Goal: Ask a question

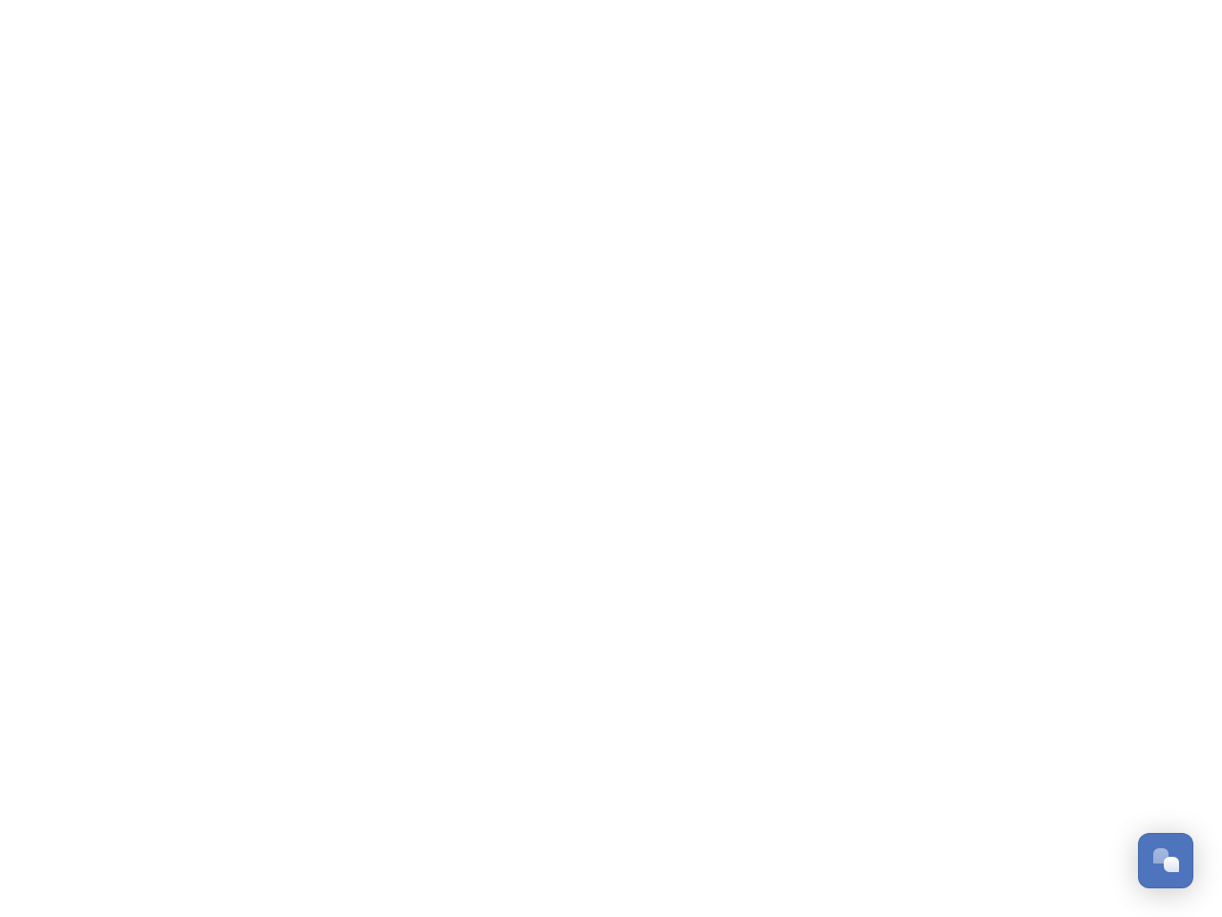
click at [1166, 860] on div "Open Chat" at bounding box center [1171, 863] width 15 height 15
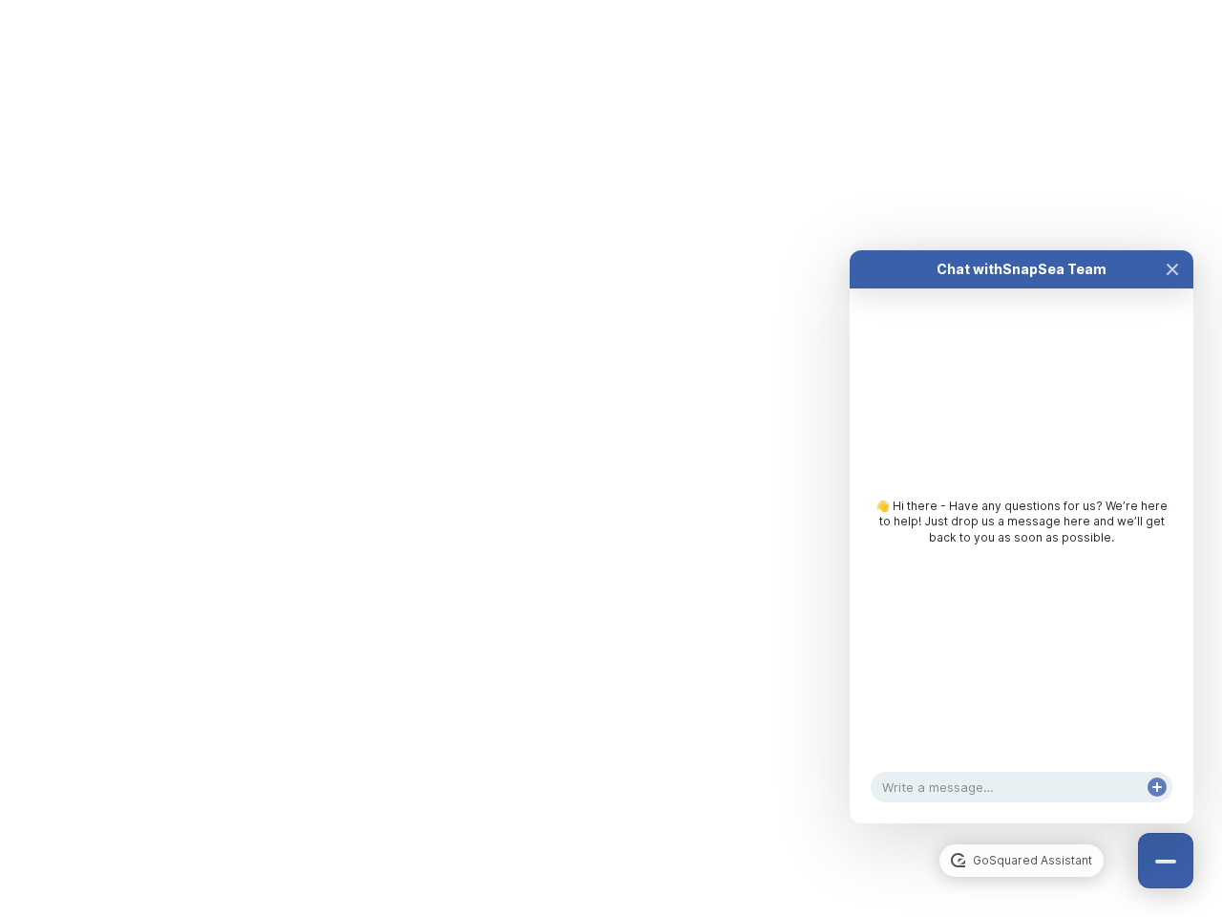
click at [1172, 647] on div "👋 Hi there - Have any questions for us? We’re here to help! Just drop us a mess…" at bounding box center [1022, 526] width 344 height 476
click at [1022, 823] on div "Chat with SnapSea Team GoSquared Assistant 👋 Hi there - Have any questions for …" at bounding box center [1022, 536] width 344 height 573
click at [1022, 556] on div "👋 Hi there - Have any questions for us? We’re here to help! Just drop us a mess…" at bounding box center [1022, 526] width 344 height 476
click at [1172, 288] on div "👋 Hi there - Have any questions for us? We’re here to help! Just drop us a mess…" at bounding box center [1022, 526] width 344 height 476
click at [1157, 806] on div "Chat with SnapSea Team GoSquared Assistant 👋 Hi there - Have any questions for …" at bounding box center [1022, 536] width 344 height 573
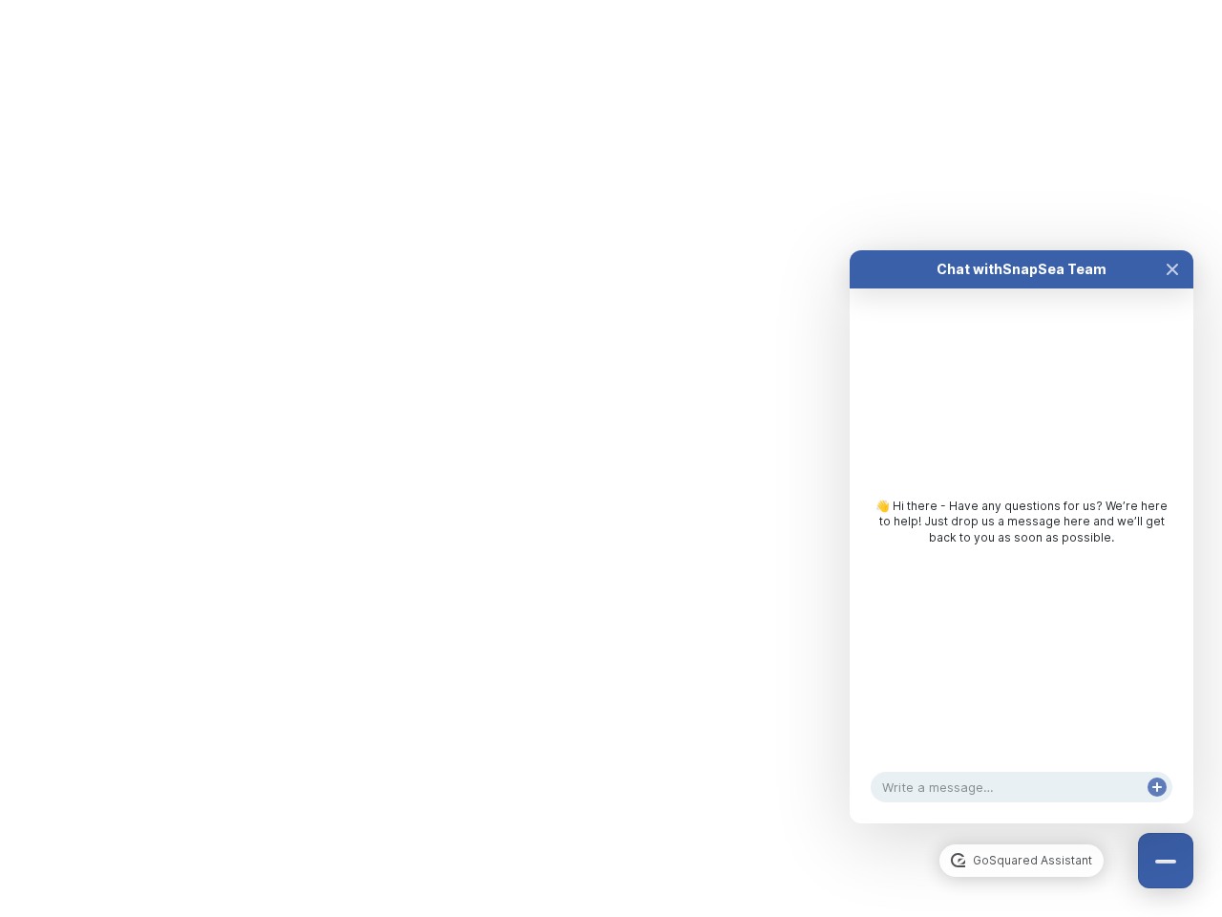
click at [1157, 806] on div "Chat with SnapSea Team GoSquared Assistant 👋 Hi there - Have any questions for …" at bounding box center [1022, 536] width 344 height 573
click at [611, 0] on html "/p/collection/tempest/tourism-academy-2025 Dismiss GoSquared Assistant Chat wit…" at bounding box center [611, 0] width 1222 height 0
click at [597, 0] on html "/p/collection/tempest/tourism-academy-2025 Dismiss GoSquared Assistant Chat wit…" at bounding box center [611, 0] width 1222 height 0
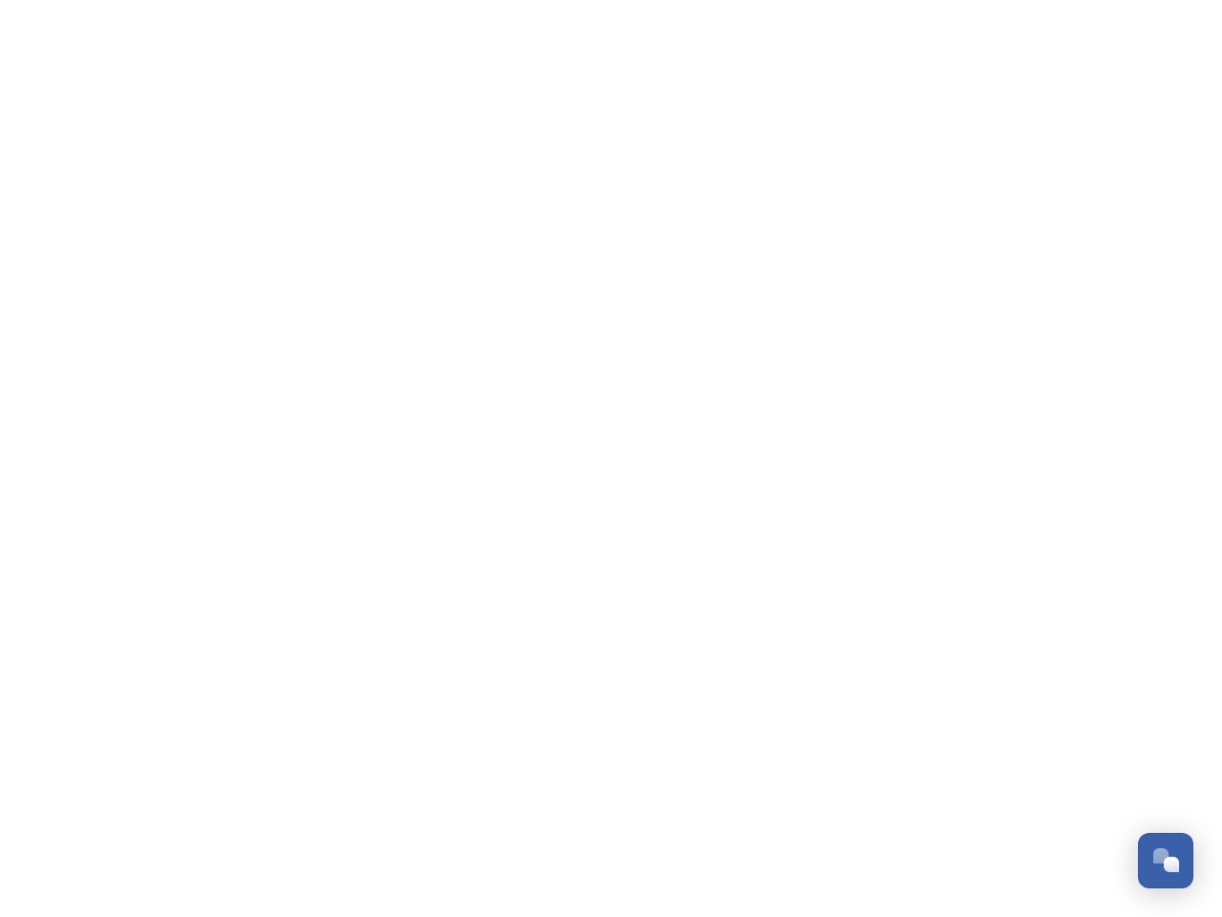
click at [1166, 860] on div "Open Chat" at bounding box center [1171, 863] width 15 height 15
click at [1172, 647] on div "👋 Hi there - Have any questions for us? We’re here to help! Just drop us a mess…" at bounding box center [1022, 545] width 344 height 476
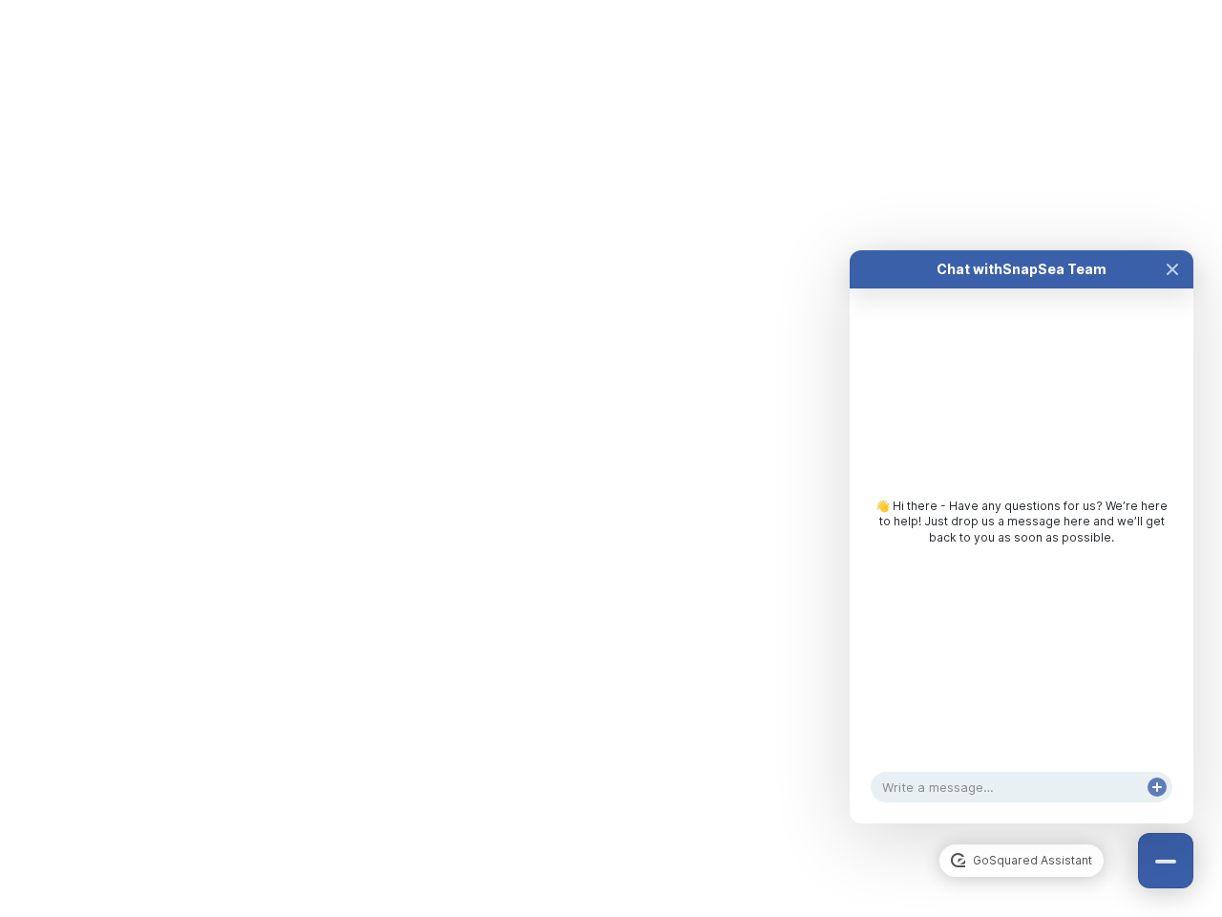
click at [1022, 823] on div "Chat with SnapSea Team GoSquared Assistant 👋 Hi there - Have any questions for …" at bounding box center [1022, 536] width 344 height 573
click at [1022, 556] on div "👋 Hi there - Have any questions for us? We’re here to help! Just drop us a mess…" at bounding box center [1022, 526] width 344 height 476
click at [1172, 288] on div "👋 Hi there - Have any questions for us? We’re here to help! Just drop us a mess…" at bounding box center [1022, 526] width 344 height 476
click at [1157, 806] on div "Chat with SnapSea Team GoSquared Assistant 👋 Hi there - Have any questions for …" at bounding box center [1022, 536] width 344 height 573
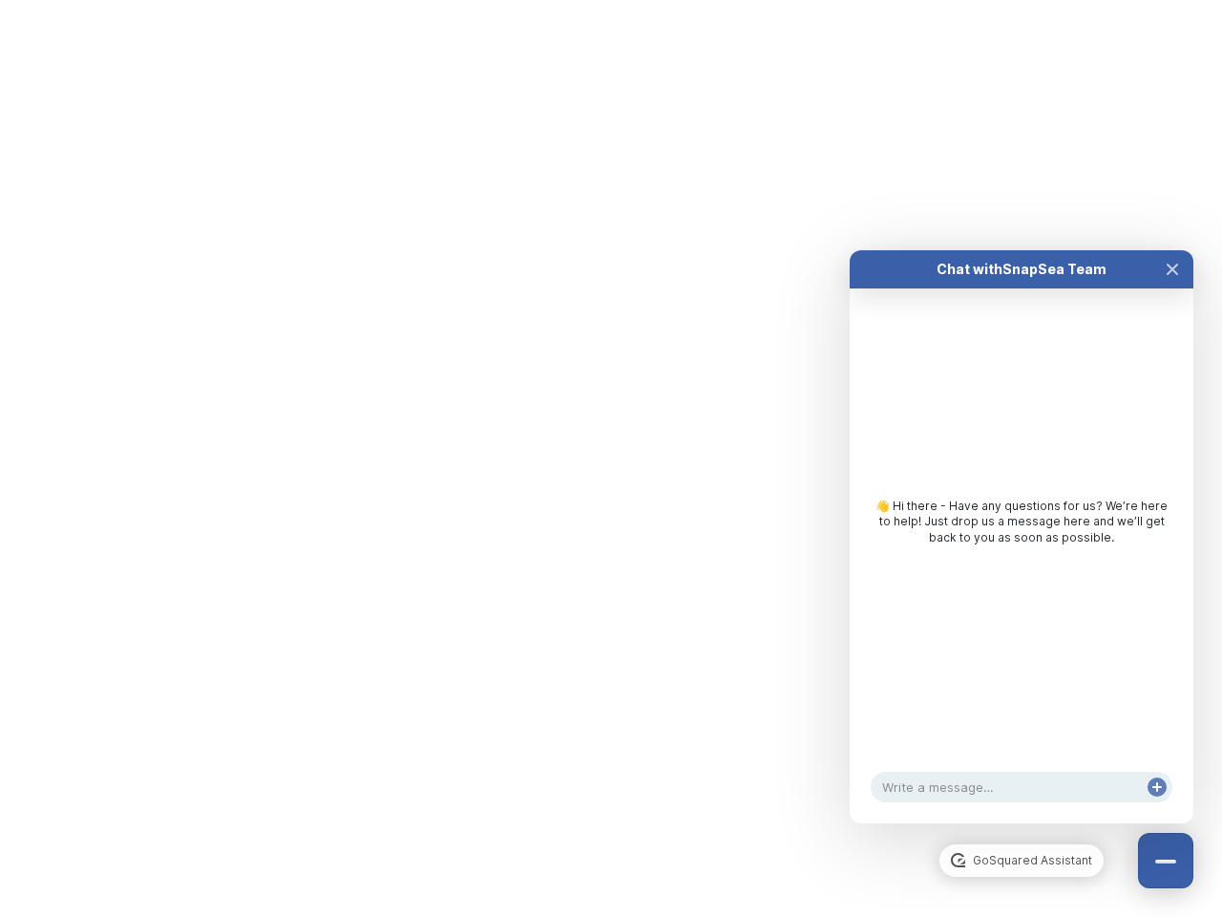
click at [611, 0] on html "/p/collection/tempest/tourism-academy-2025 Dismiss GoSquared Assistant Chat wit…" at bounding box center [611, 0] width 1222 height 0
click at [597, 0] on html "/p/collection/tempest/tourism-academy-2025 Dismiss GoSquared Assistant Chat wit…" at bounding box center [611, 0] width 1222 height 0
